Goal: Task Accomplishment & Management: Complete application form

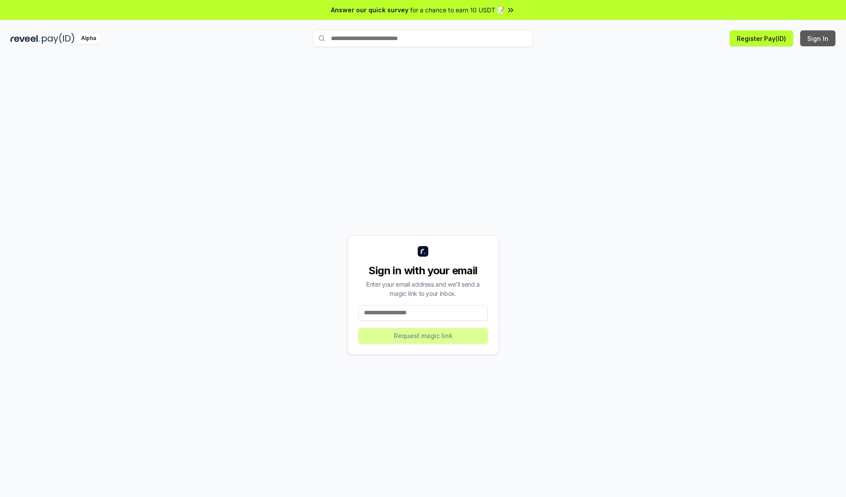
click at [818, 38] on button "Sign In" at bounding box center [817, 38] width 35 height 16
type input "**********"
click at [423, 336] on button "Request magic link" at bounding box center [422, 336] width 129 height 16
